Goal: Go to known website: Access a specific website the user already knows

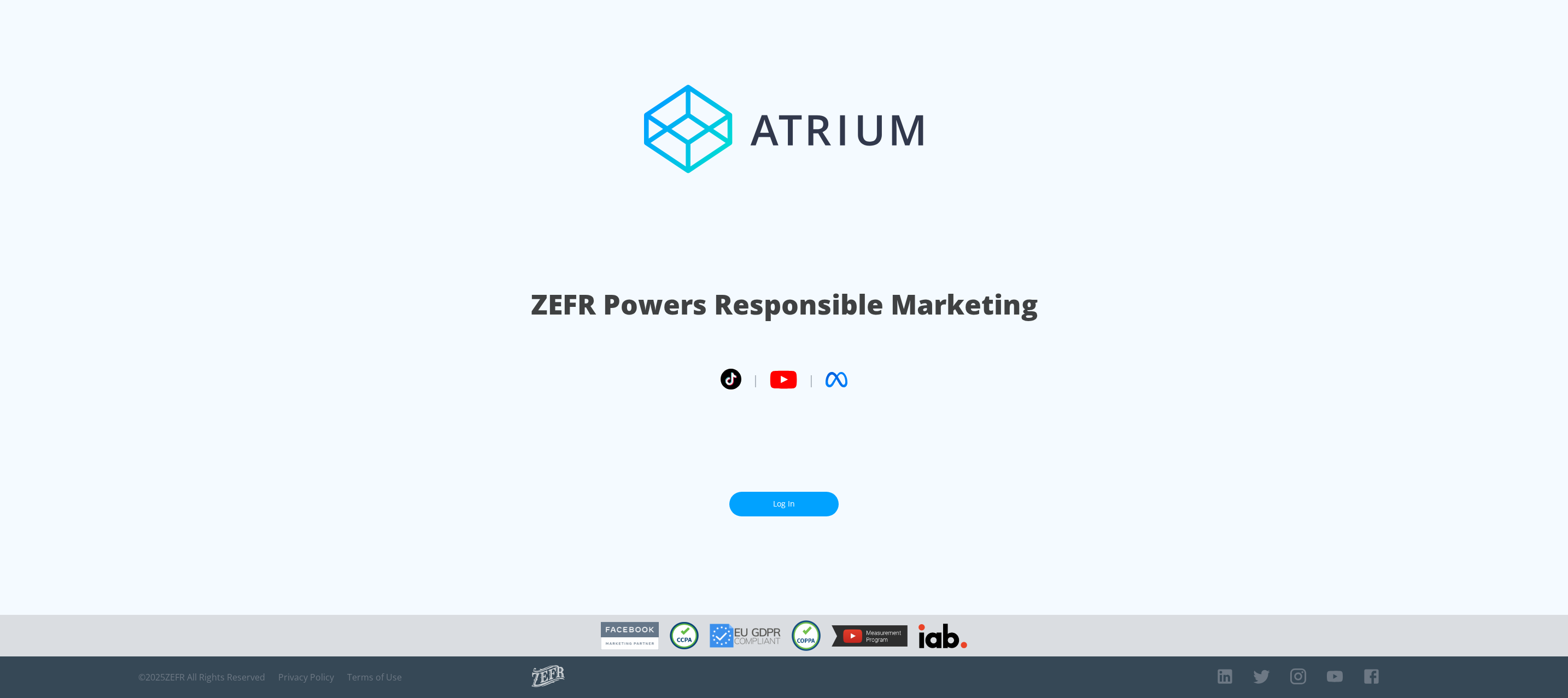
click at [812, 516] on section "ZEFR Powers Responsible Marketing | | Log In" at bounding box center [784, 307] width 1568 height 615
click at [820, 493] on link "Log In" at bounding box center [784, 504] width 110 height 25
